Goal: Use online tool/utility: Utilize a website feature to perform a specific function

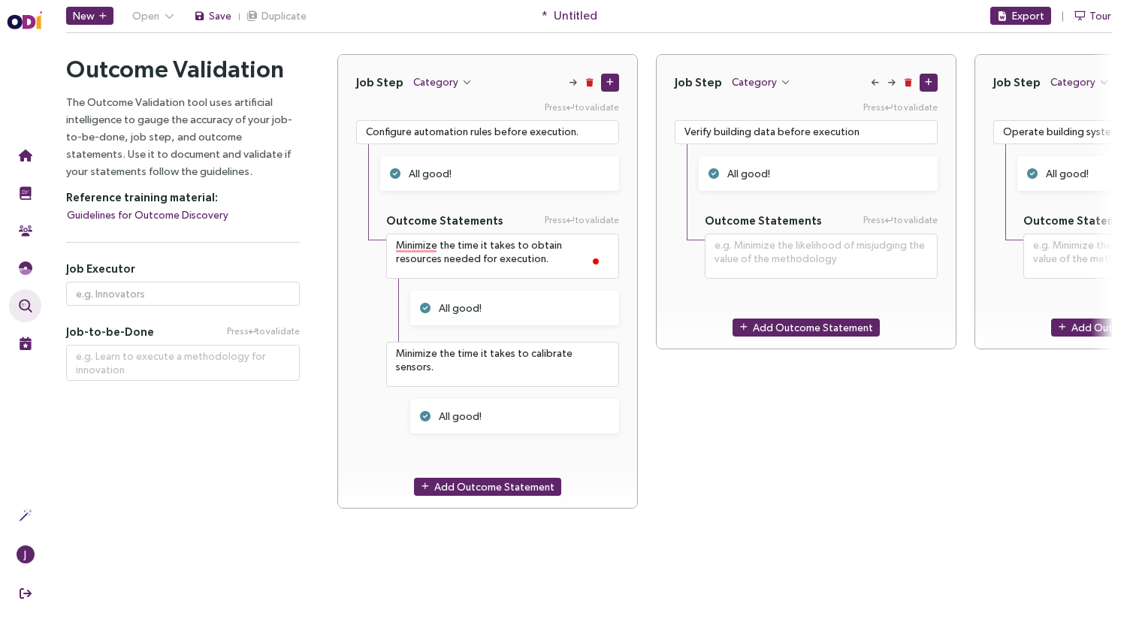
scroll to position [0, 162]
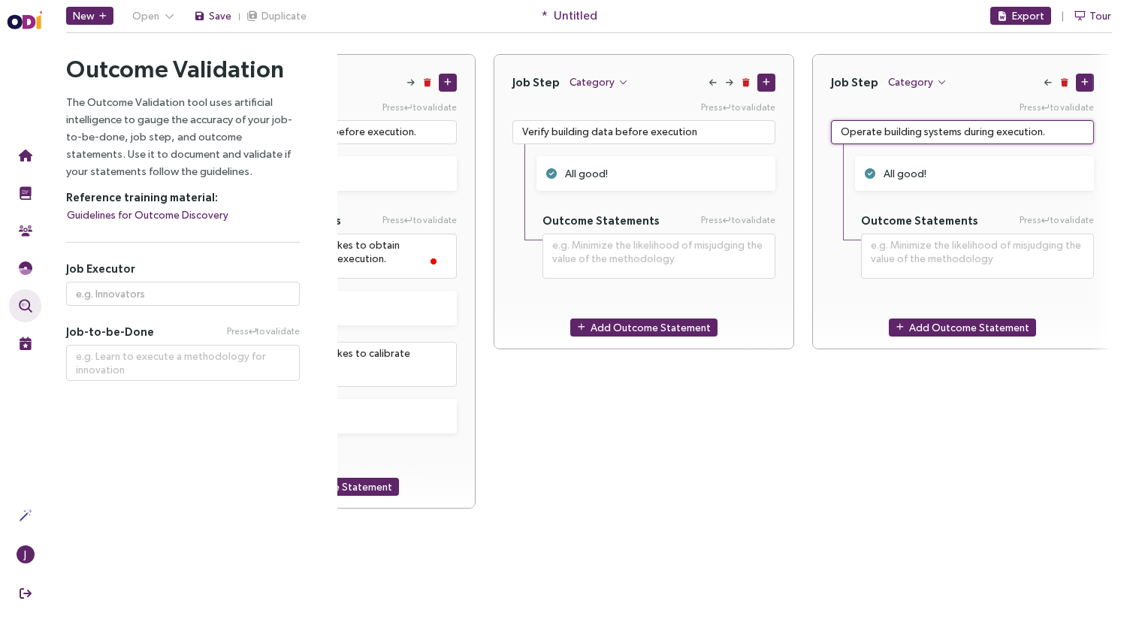
click at [954, 135] on textarea "Operate building systems during execution." at bounding box center [962, 132] width 263 height 24
paste textarea "Verify building system data"
type textarea "Verify building system data during execution."
type textarea "**********"
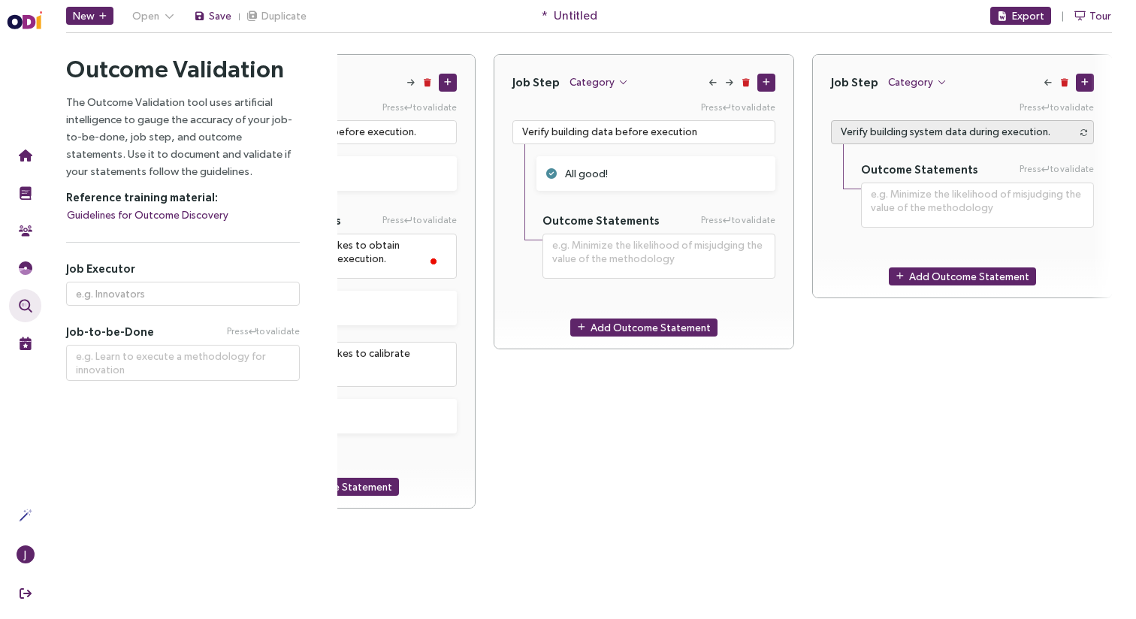
click at [1102, 413] on div "Job Step Category Press to validate Configure automation rules before execution…" at bounding box center [725, 290] width 776 height 473
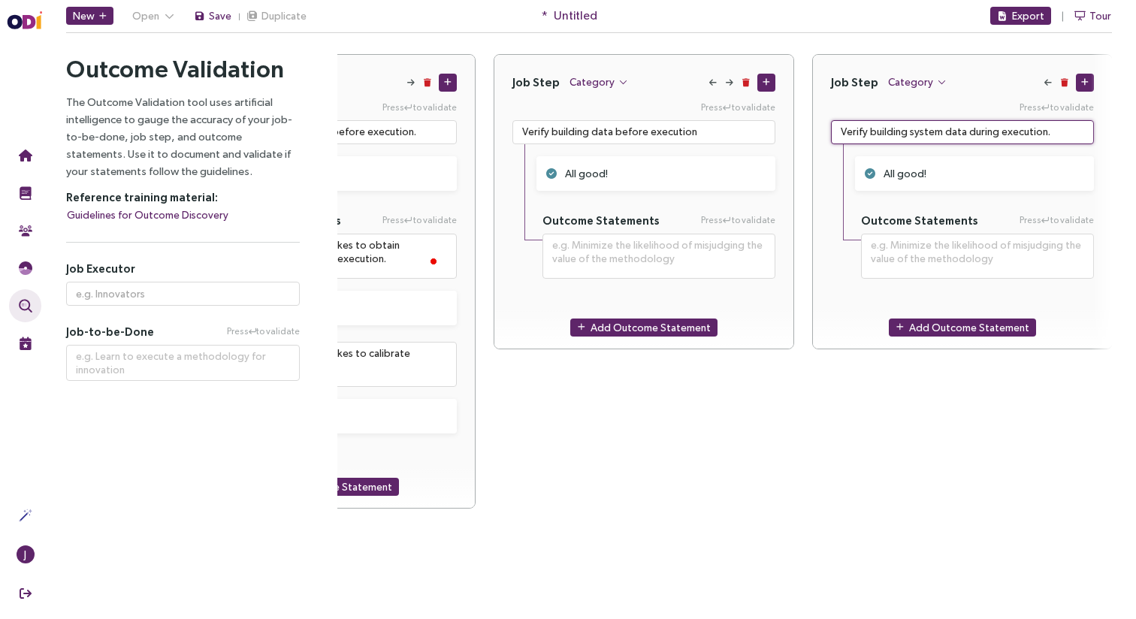
click at [975, 128] on textarea "Verify building system data during execution." at bounding box center [962, 132] width 263 height 24
paste textarea "Adjust strategies to accommodate evolving requirements"
type textarea "Adjust strategies to accommodate evolving requirements"
type textarea "**********"
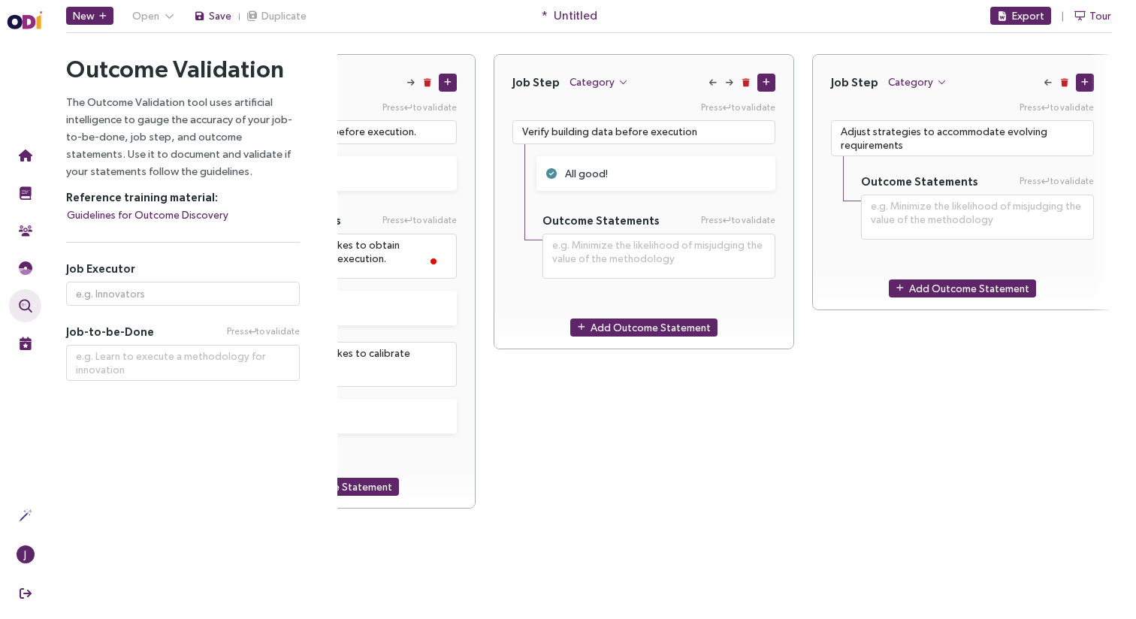
click at [1044, 407] on div "Job Step Category Press to validate Adjust strategies to accommodate evolving r…" at bounding box center [962, 281] width 301 height 455
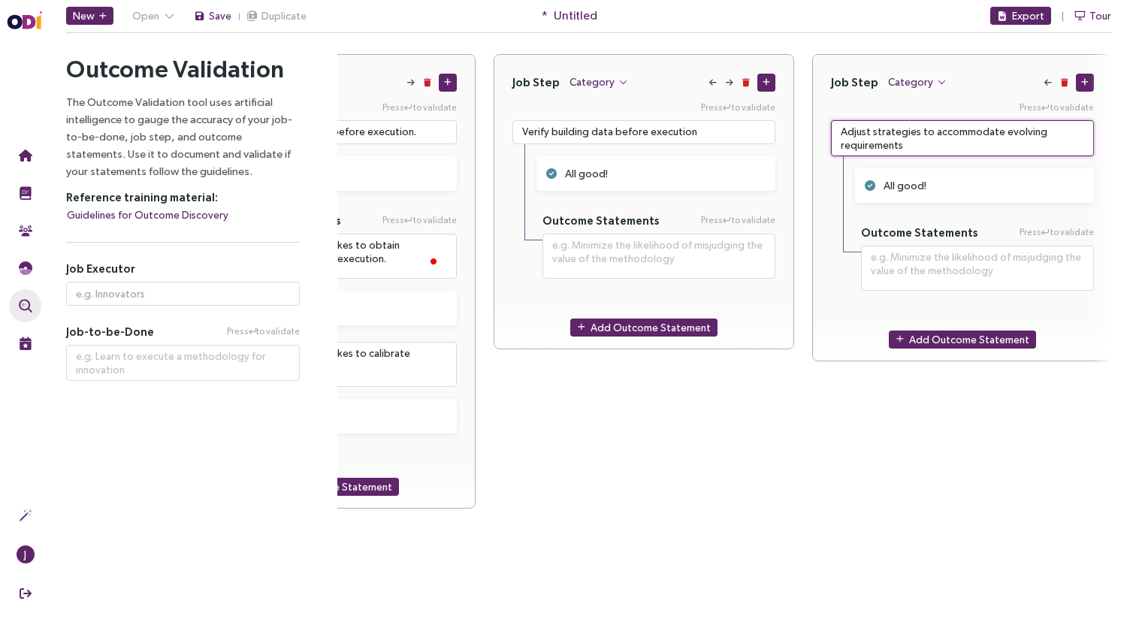
click at [907, 130] on textarea "Adjust strategies to accommodate evolving requirements" at bounding box center [962, 138] width 263 height 36
click at [908, 131] on textarea "Adjust strategies to accommodate evolving requirements" at bounding box center [962, 138] width 263 height 36
click at [907, 135] on textarea "Adjust strategies to accommodate evolving requirements" at bounding box center [962, 138] width 263 height 36
paste textarea "Communicate performance outcomes and improvements to key stakeholders"
type textarea "Communicate performance outcomes and improvements to key stakeholders"
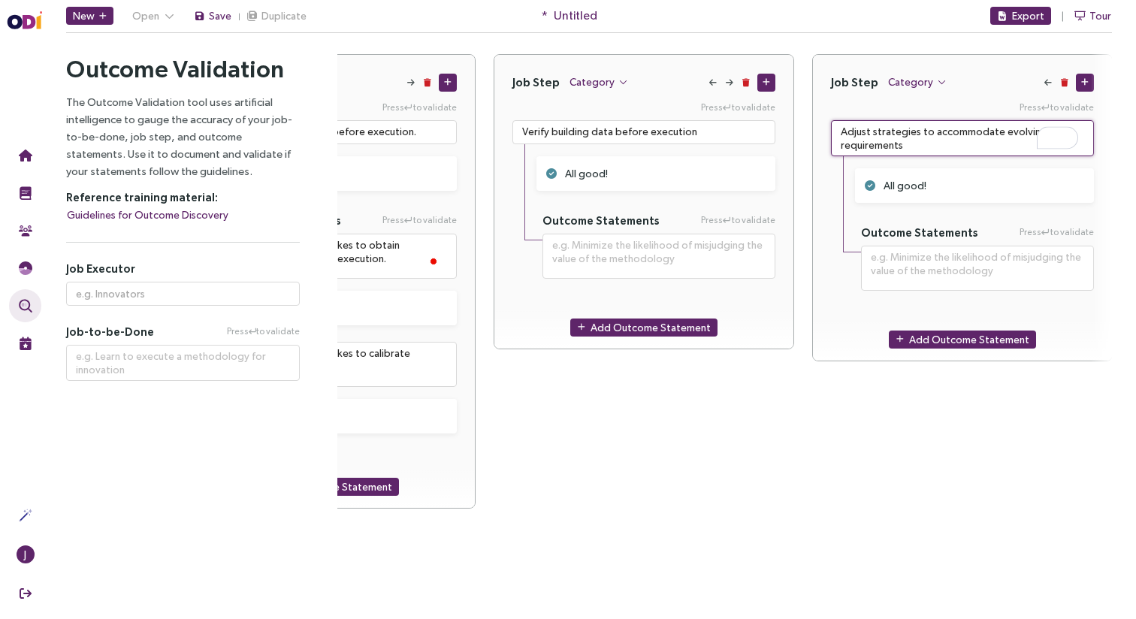
type textarea "**********"
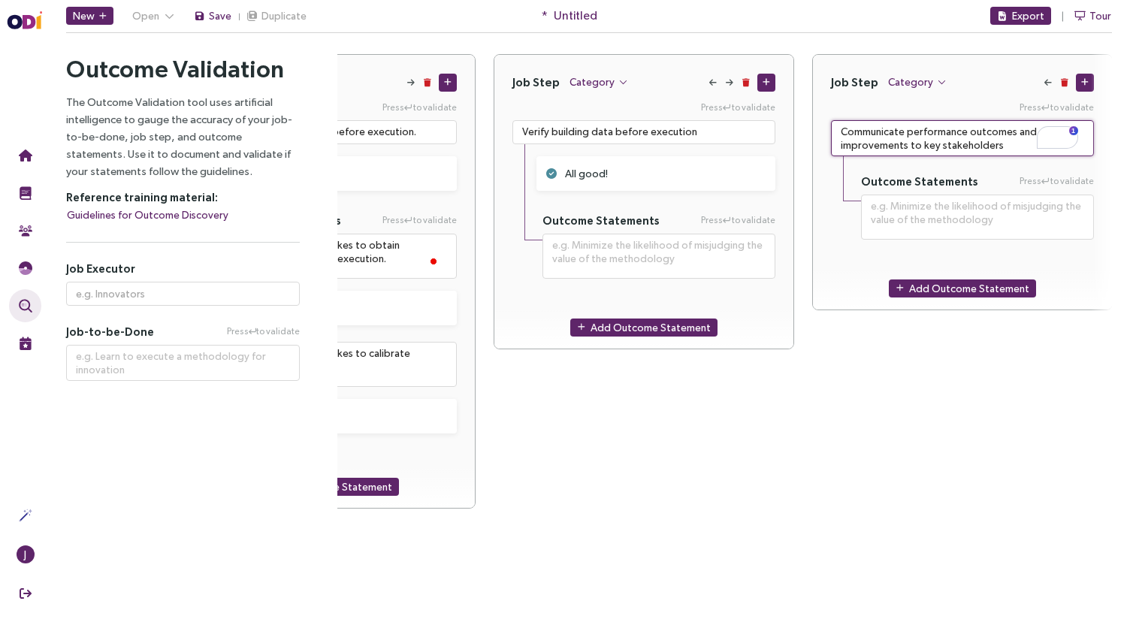
type textarea "Communicate performance outcomes and improvements to key stakeholders"
type textarea "**********"
click at [937, 413] on div "Job Step Category Press to validate Communicate performance outcomes and improv…" at bounding box center [962, 281] width 301 height 455
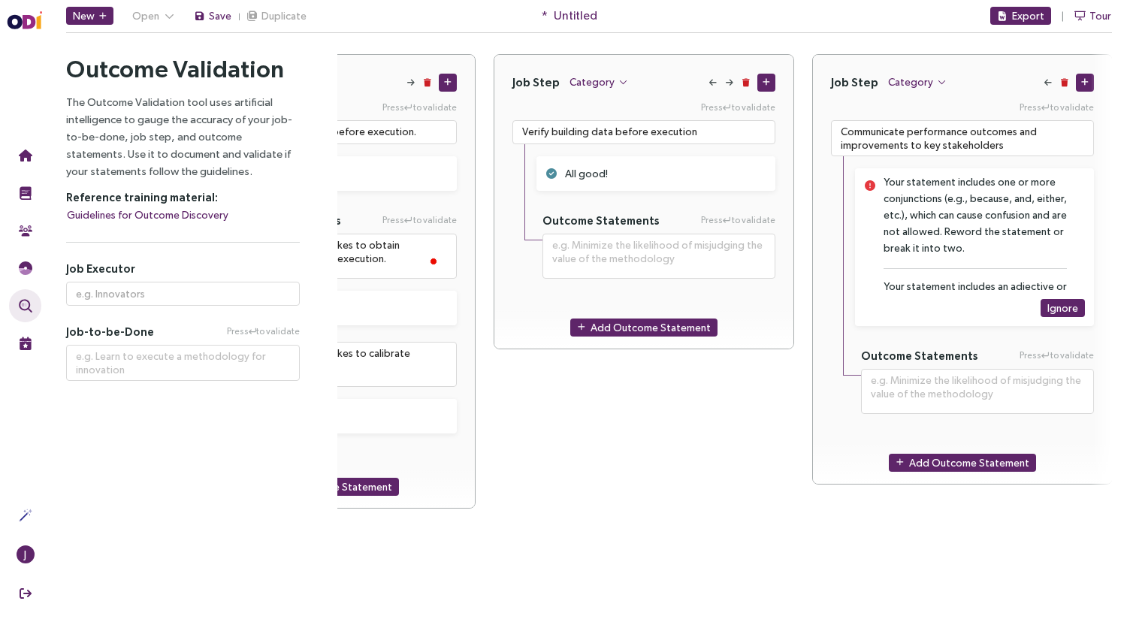
scroll to position [3, 0]
click at [917, 141] on textarea "Communicate performance outcomes and improvements to key stakeholders" at bounding box center [962, 138] width 263 height 36
paste textarea "Refine optimisation strategies based on performance data to drive continuous im…"
type textarea "Refine optimisation strategies based on performance data to drive continuous im…"
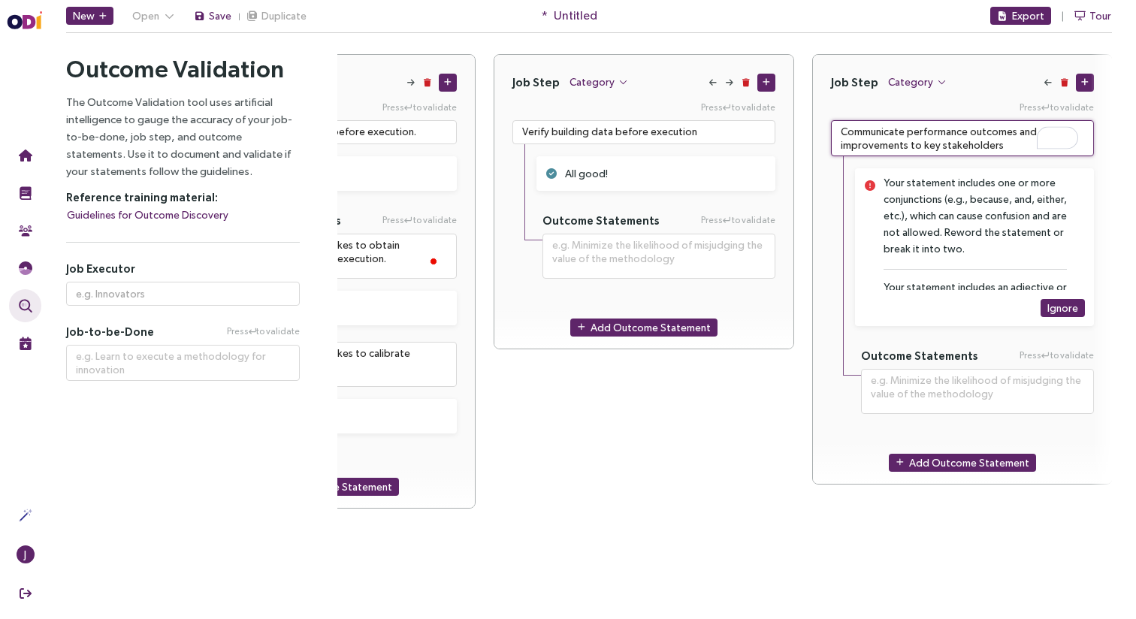
type textarea "**********"
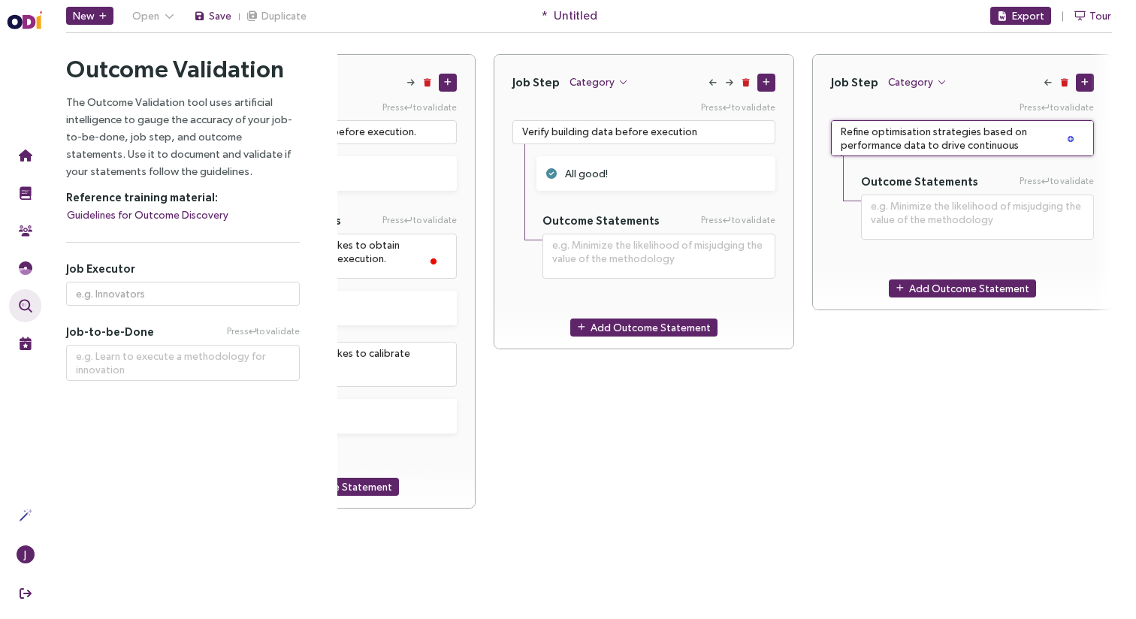
type textarea "Refine optimisation strategies based on performance data to drive continuous im…"
type textarea "**********"
click at [911, 331] on div "Job Step Category Press to validate Refine optimisation strategies based on per…" at bounding box center [962, 281] width 301 height 455
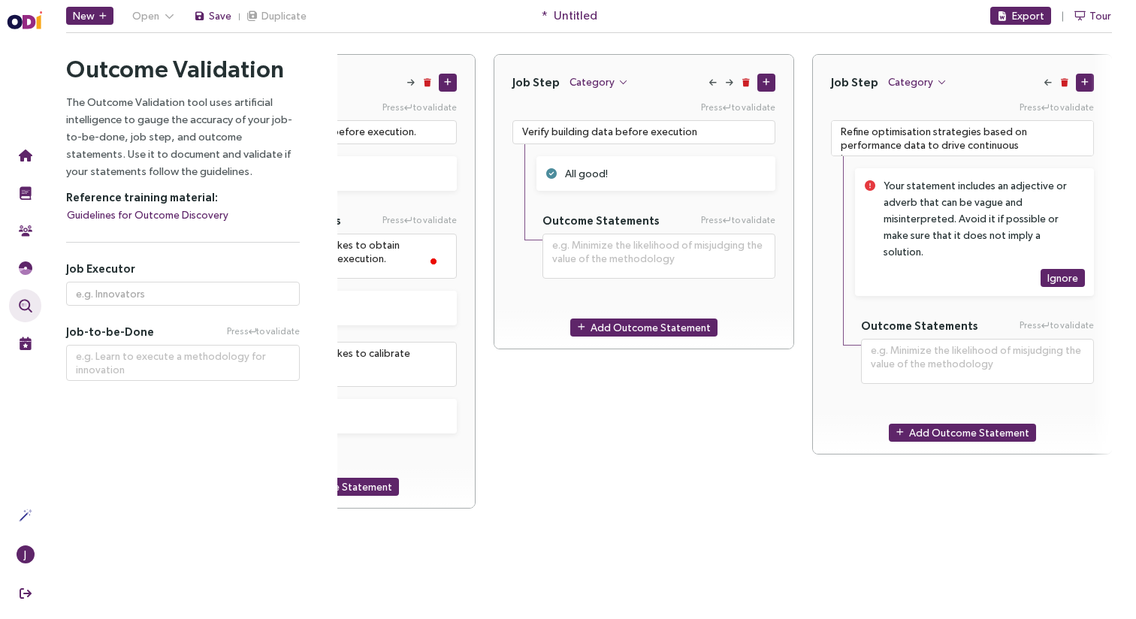
scroll to position [0, 0]
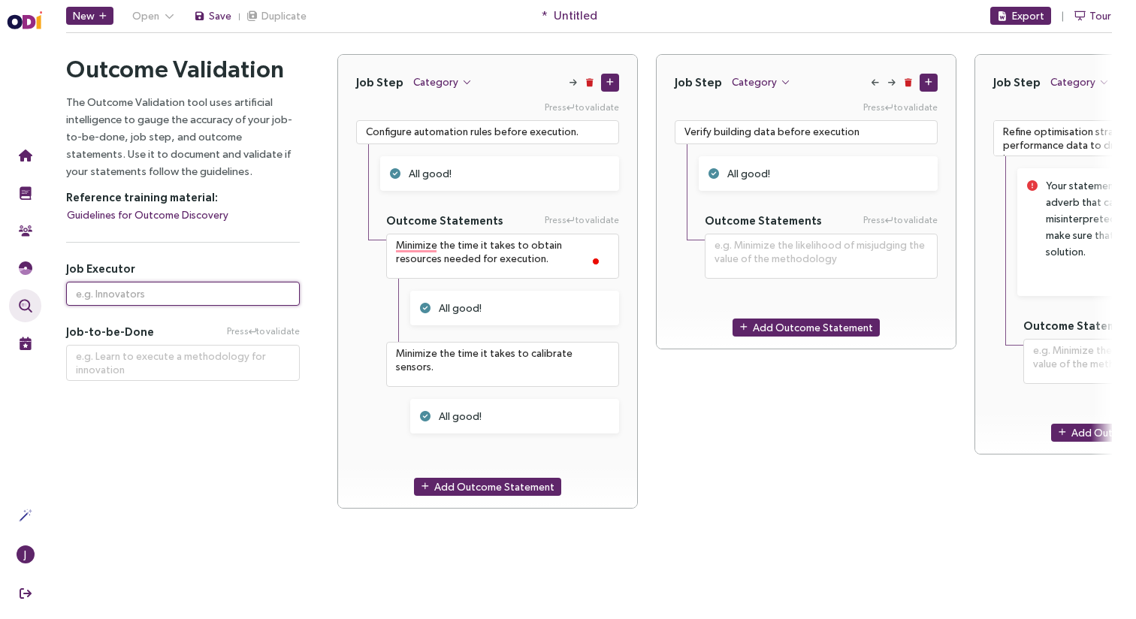
click at [104, 297] on input "text" at bounding box center [183, 294] width 234 height 24
paste input "Maximize the financial performance of a building over its lifecycle"
type input "Maximize the financial performance of a building over its lifecycle"
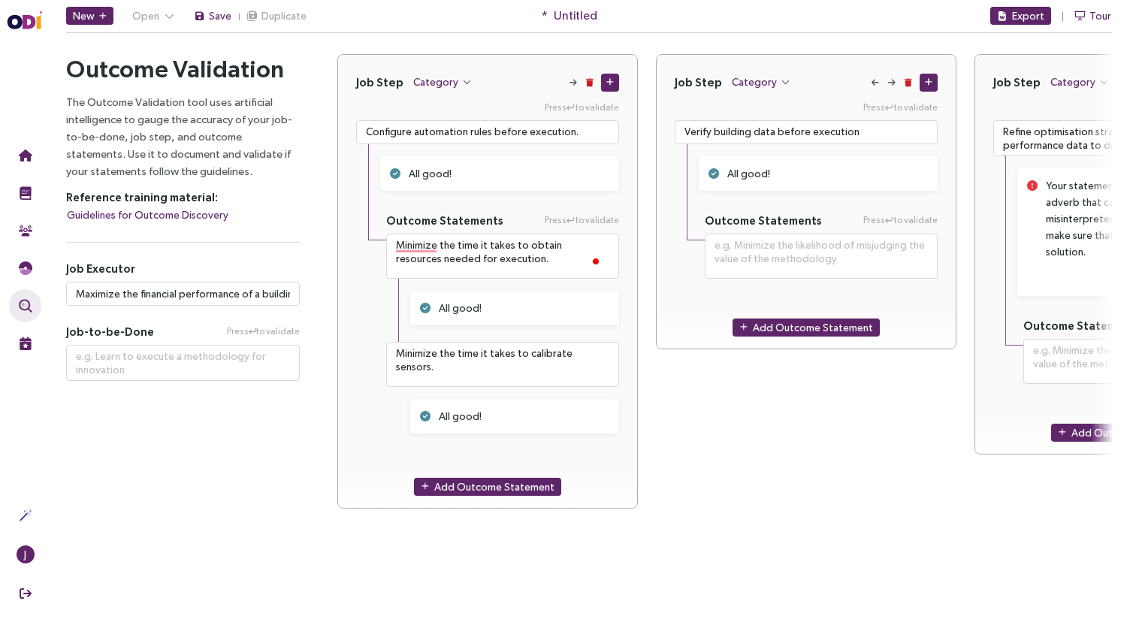
click at [228, 452] on div "Outcome Validation The Outcome Validation tool uses artificial intelligence to …" at bounding box center [182, 290] width 271 height 473
click at [131, 295] on input "Maximize the financial performance of a building over its lifecycle" at bounding box center [183, 294] width 234 height 24
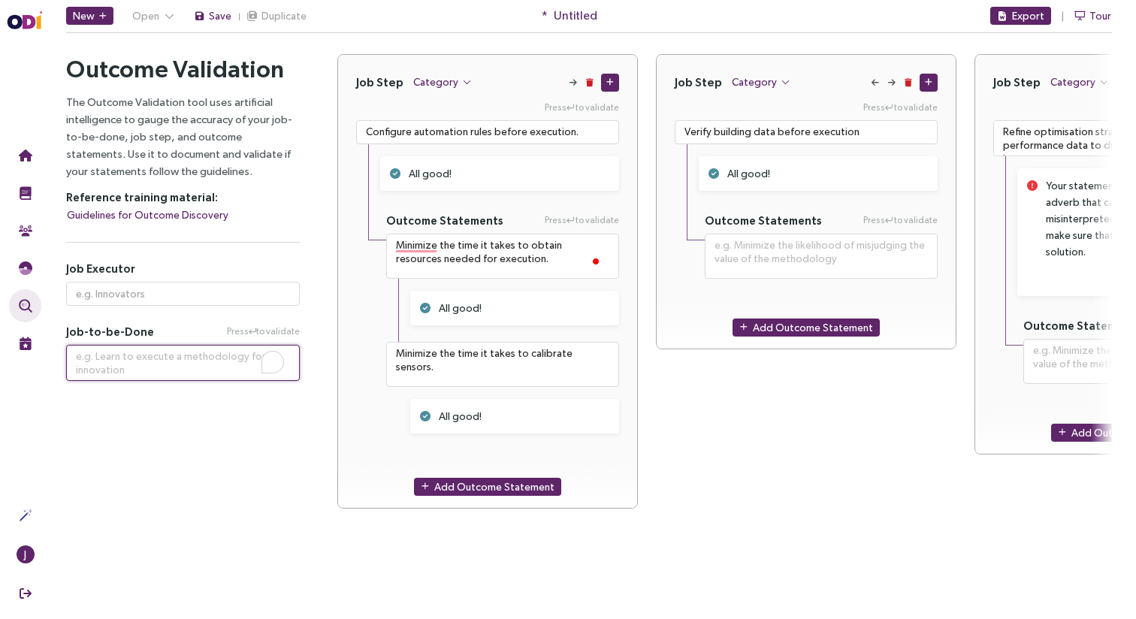
click at [129, 356] on textarea "To enrich screen reader interactions, please activate Accessibility in Grammarl…" at bounding box center [183, 363] width 234 height 36
paste textarea "Maximize the financial performance of a building over its lifecycle"
type textarea "Maximize the financial performance of a building over its lifecycle"
type textarea "**********"
type textarea "Maximize the financial performance of a building over its lifecycle"
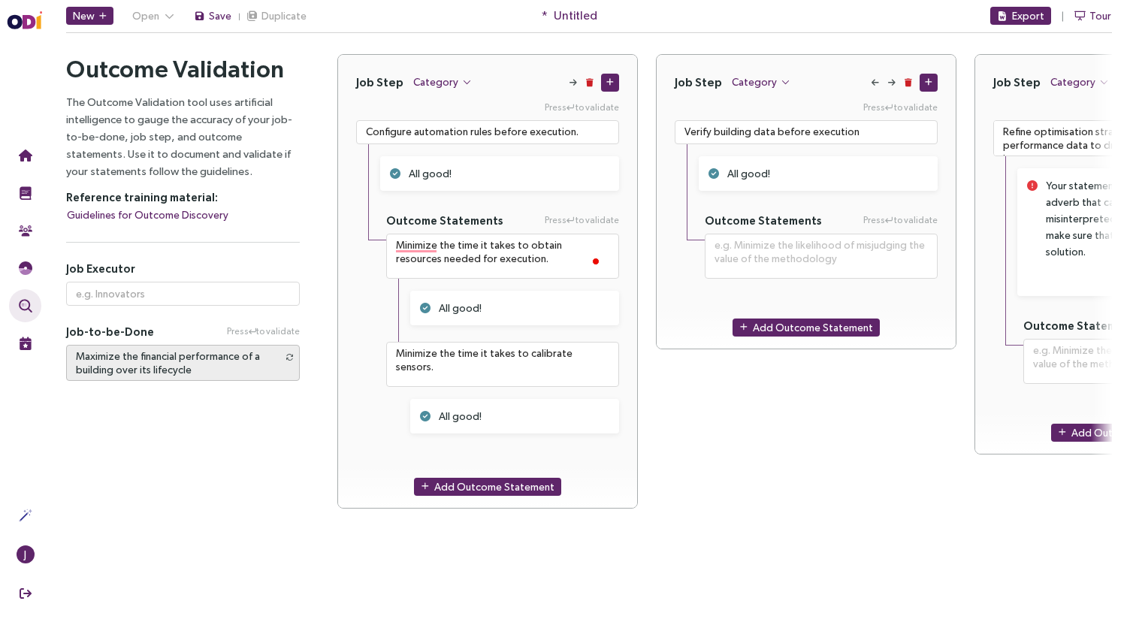
click at [139, 513] on div "Outcome Validation The Outcome Validation tool uses artificial intelligence to …" at bounding box center [182, 290] width 271 height 473
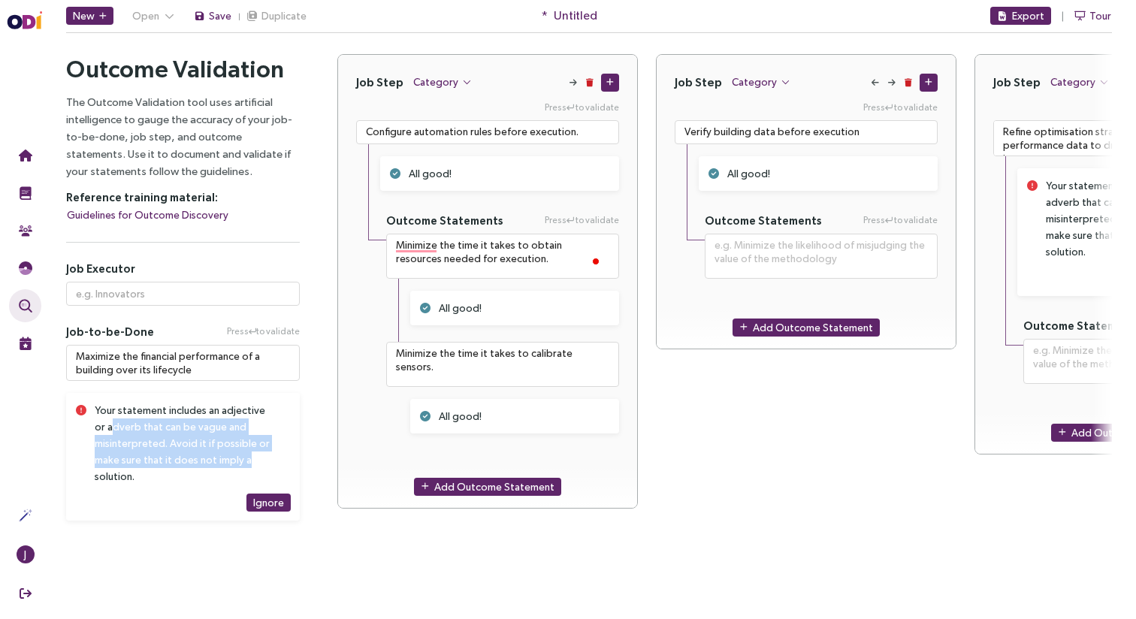
drag, startPoint x: 101, startPoint y: 431, endPoint x: 262, endPoint y: 461, distance: 164.5
click at [262, 461] on div "Your statement includes an adjective or adverb that can be vague and misinterpr…" at bounding box center [184, 443] width 178 height 83
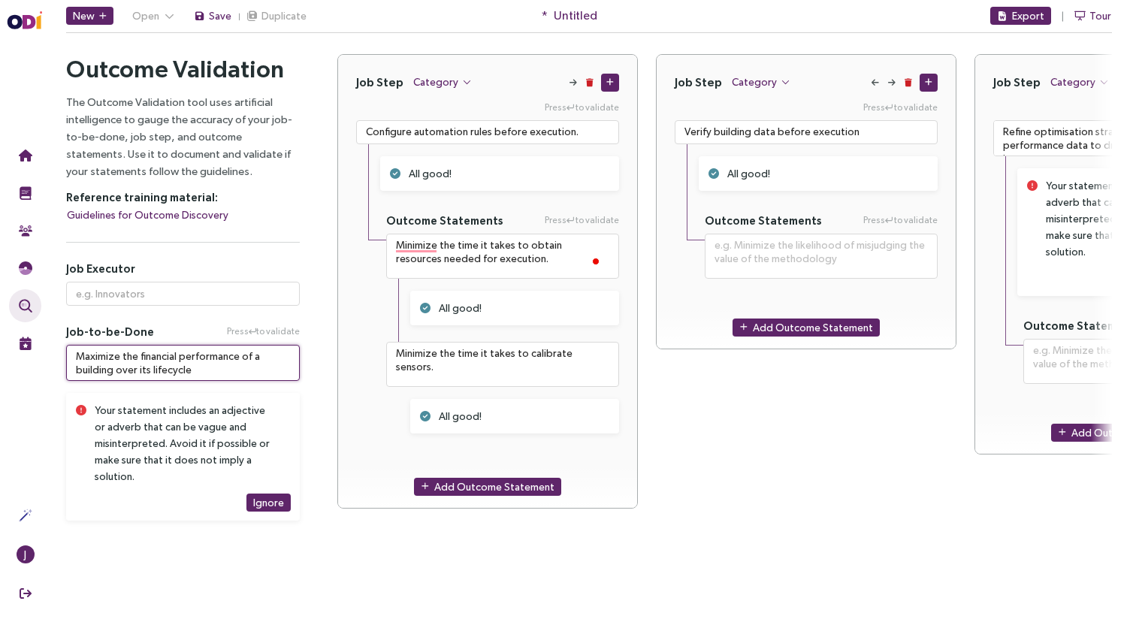
click at [110, 366] on textarea "Maximize the financial performance of a building over its lifecycle" at bounding box center [183, 363] width 234 height 36
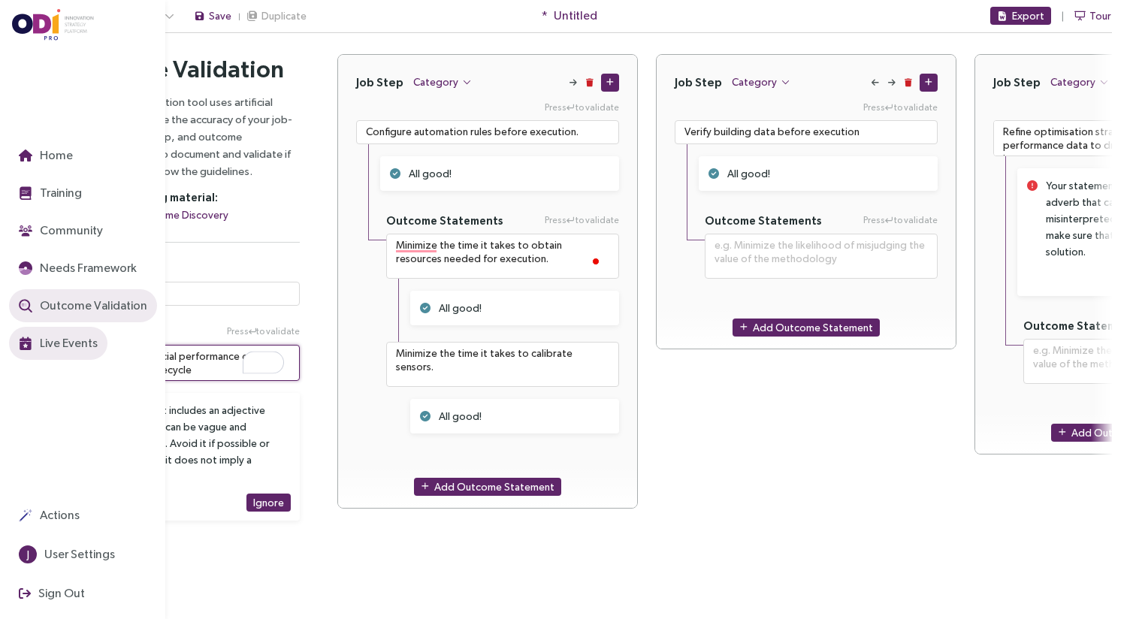
drag, startPoint x: 57, startPoint y: 349, endPoint x: 26, endPoint y: 346, distance: 31.0
click at [26, 346] on section "Home Training Community Needs Framework Outcome Validation Live Events Actions …" at bounding box center [568, 309] width 1136 height 619
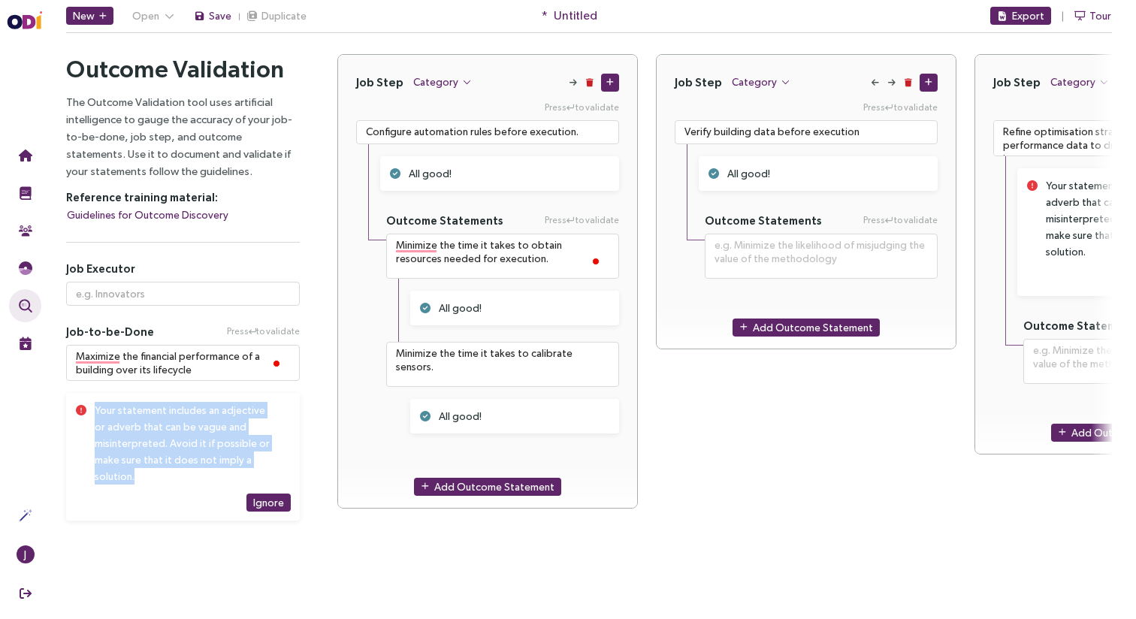
drag, startPoint x: 176, startPoint y: 474, endPoint x: 90, endPoint y: 408, distance: 108.2
click at [90, 408] on div "Your statement includes an adjective or adverb that can be vague and misinterpr…" at bounding box center [183, 457] width 234 height 128
copy div "Your statement includes an adjective or adverb that can be vague and misinterpr…"
